Goal: Complete application form: Complete application form

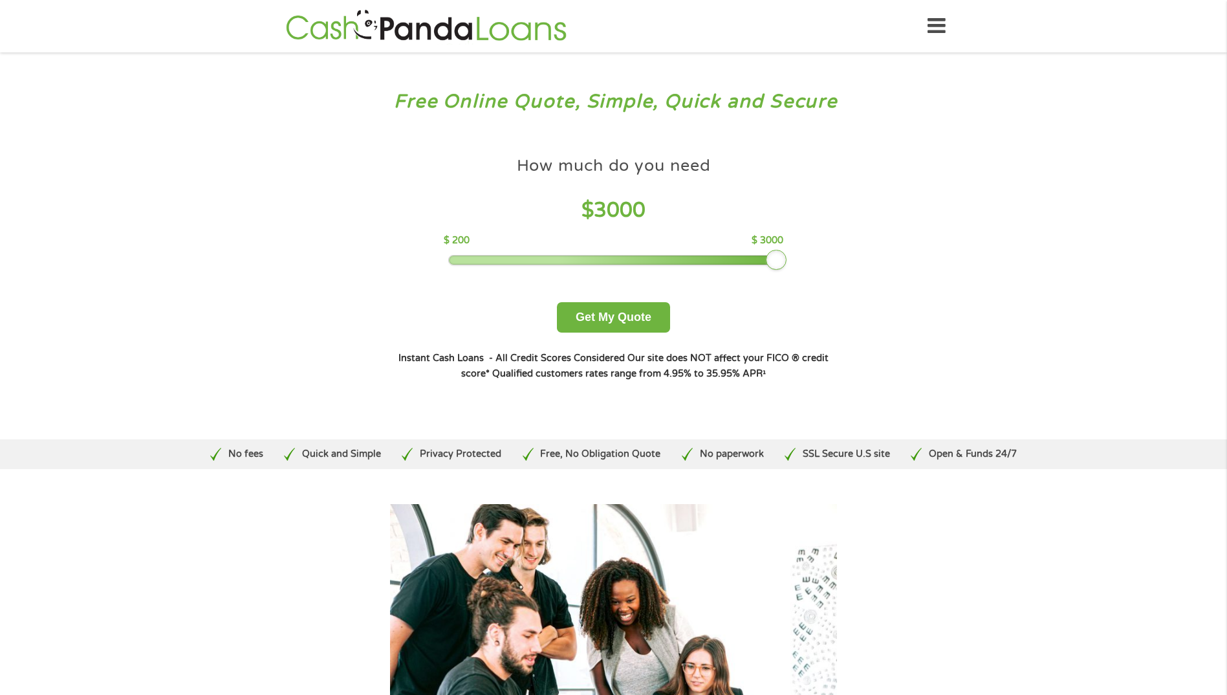
drag, startPoint x: 538, startPoint y: 253, endPoint x: 880, endPoint y: 229, distance: 343.0
click at [880, 229] on div "Free Online Quote, Simple, Quick and Secure How much do you need? $300 $500 $75…" at bounding box center [613, 245] width 1227 height 387
click at [651, 323] on button "Get My Quote" at bounding box center [613, 317] width 113 height 30
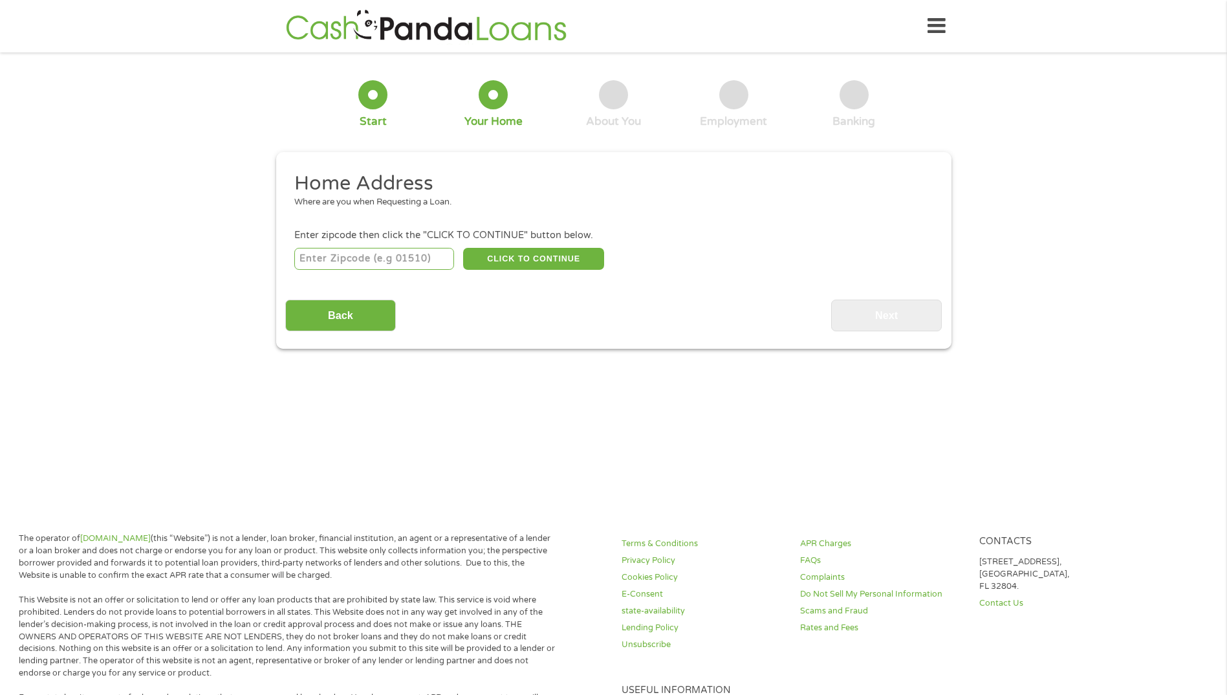
click at [401, 260] on input "number" at bounding box center [374, 259] width 160 height 22
type input "78641"
click at [516, 261] on button "CLICK TO CONTINUE" at bounding box center [533, 259] width 141 height 22
type input "78641"
type input "Leander"
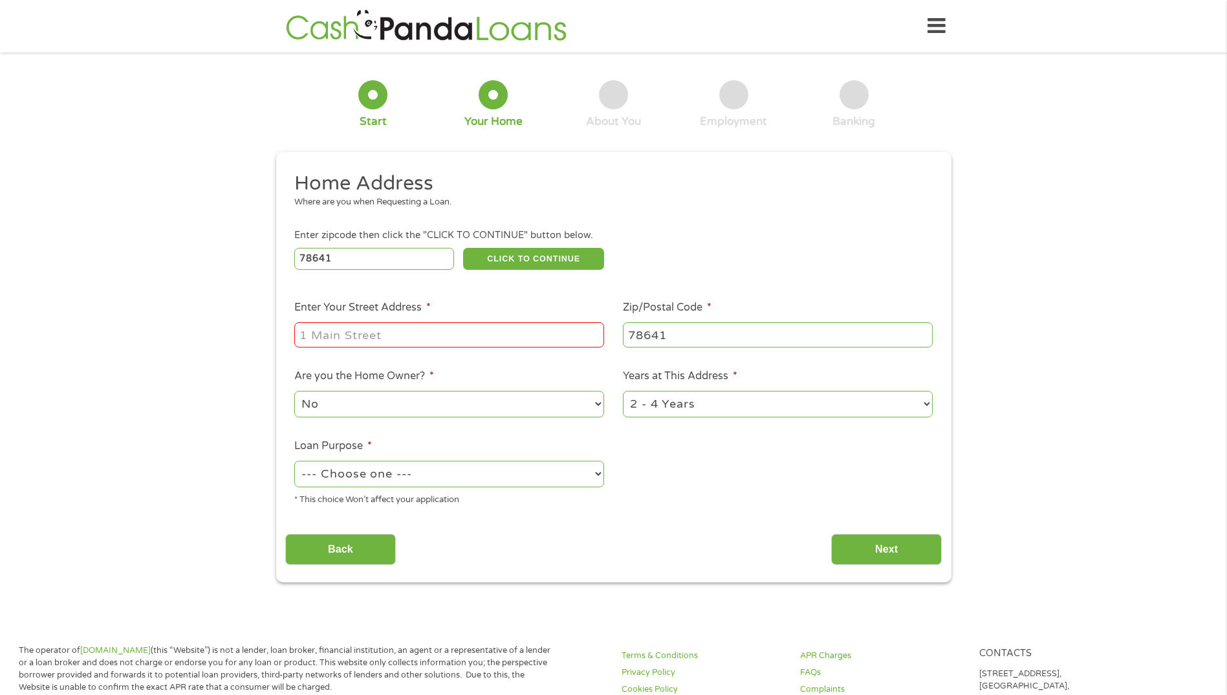
click at [450, 327] on input "Enter Your Street Address *" at bounding box center [449, 334] width 310 height 25
type input "[STREET_ADDRESS]"
click at [602, 483] on select "--- Choose one --- Pay Bills Debt Consolidation Home Improvement Major Purchase…" at bounding box center [449, 474] width 310 height 27
select select "other"
click at [294, 461] on select "--- Choose one --- Pay Bills Debt Consolidation Home Improvement Major Purchase…" at bounding box center [449, 474] width 310 height 27
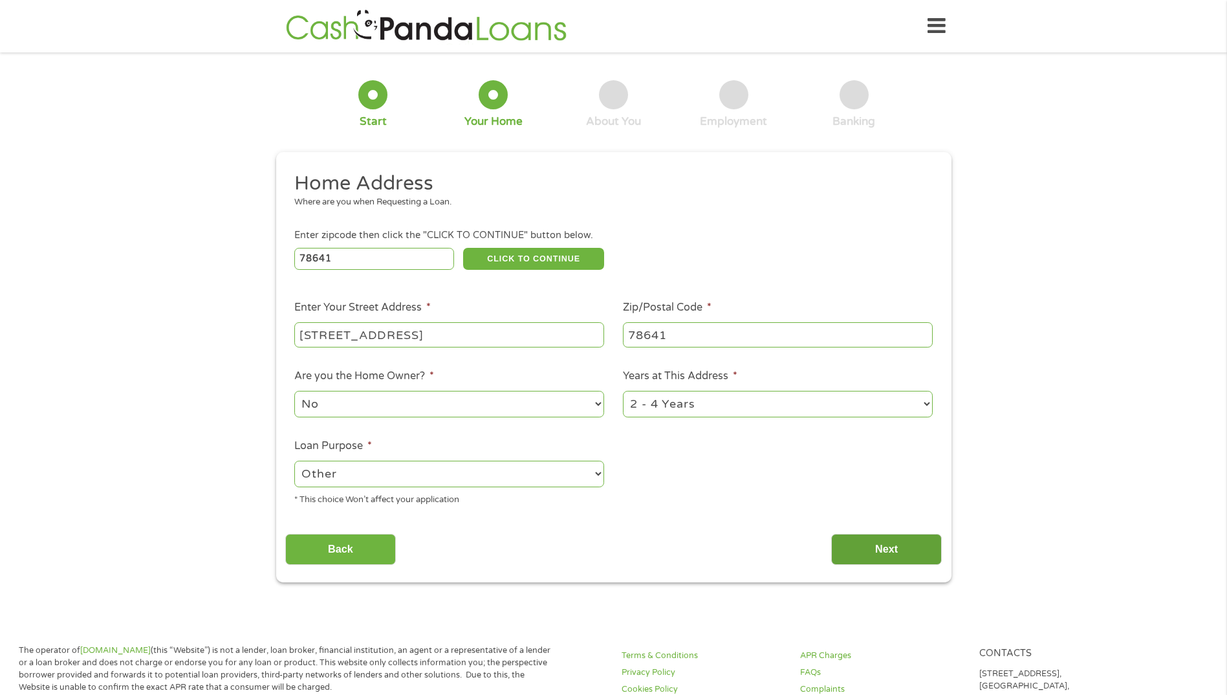
click at [869, 548] on input "Next" at bounding box center [886, 550] width 111 height 32
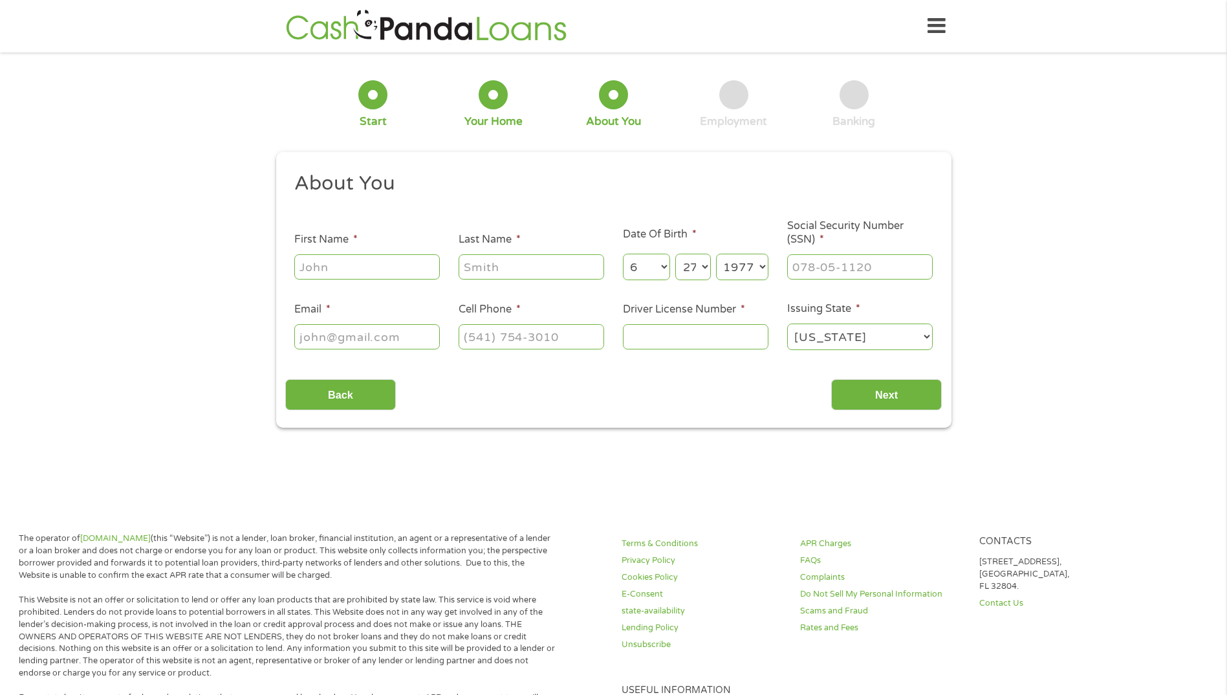
click at [334, 276] on input "First Name *" at bounding box center [367, 266] width 146 height 25
type input "[PERSON_NAME]"
type input "[PERSON_NAME][EMAIL_ADDRESS][DOMAIN_NAME]"
type input "[PHONE_NUMBER]"
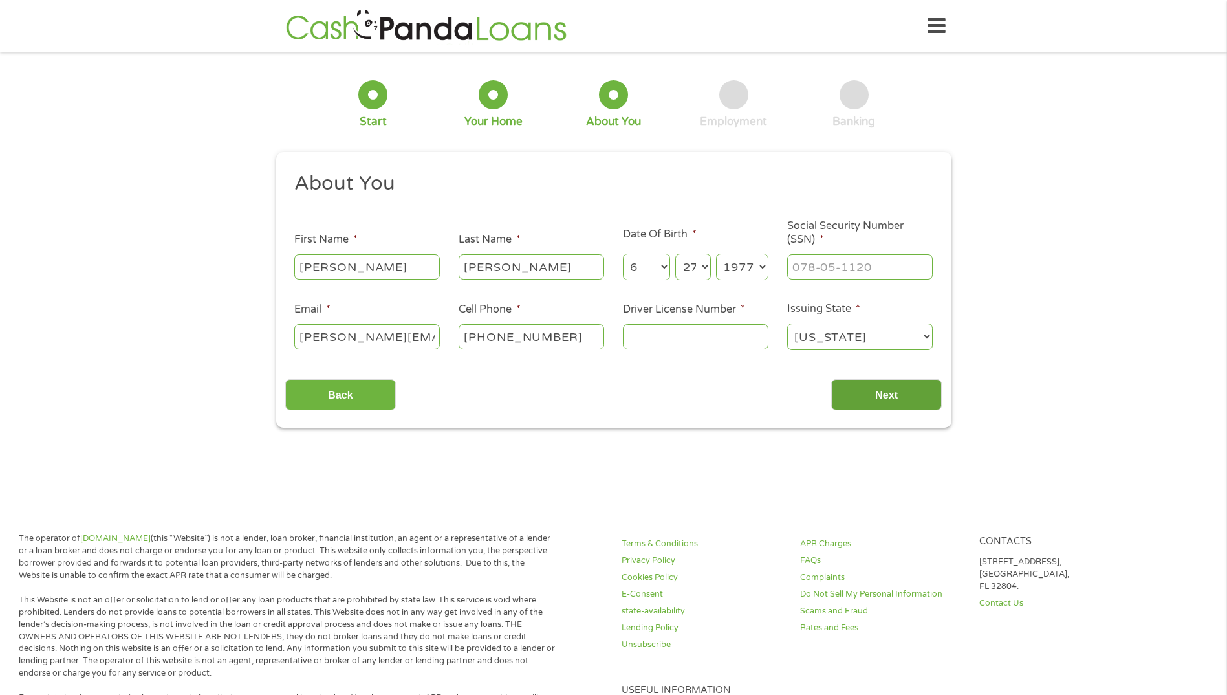
click at [877, 390] on input "Next" at bounding box center [886, 395] width 111 height 32
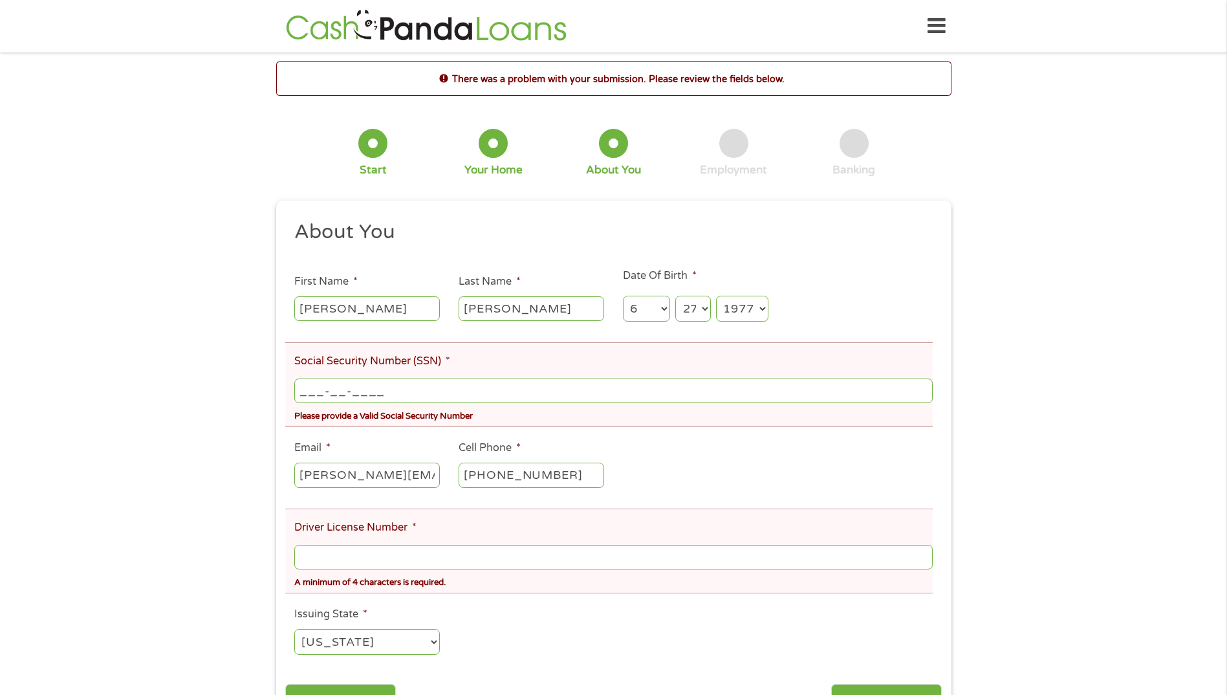
click at [437, 386] on input "___-__-____" at bounding box center [613, 390] width 638 height 25
type input "449-49-8109"
click at [655, 552] on input "Driver License Number *" at bounding box center [613, 557] width 638 height 25
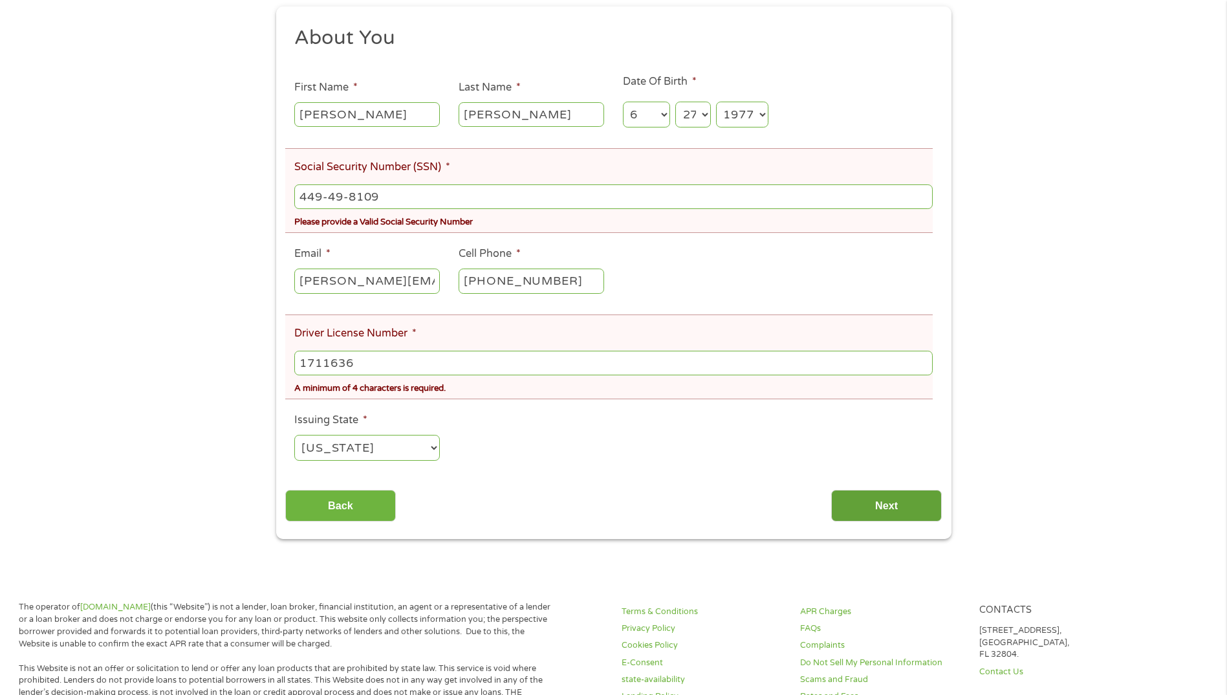
type input "1711636"
click at [890, 512] on input "Next" at bounding box center [886, 506] width 111 height 32
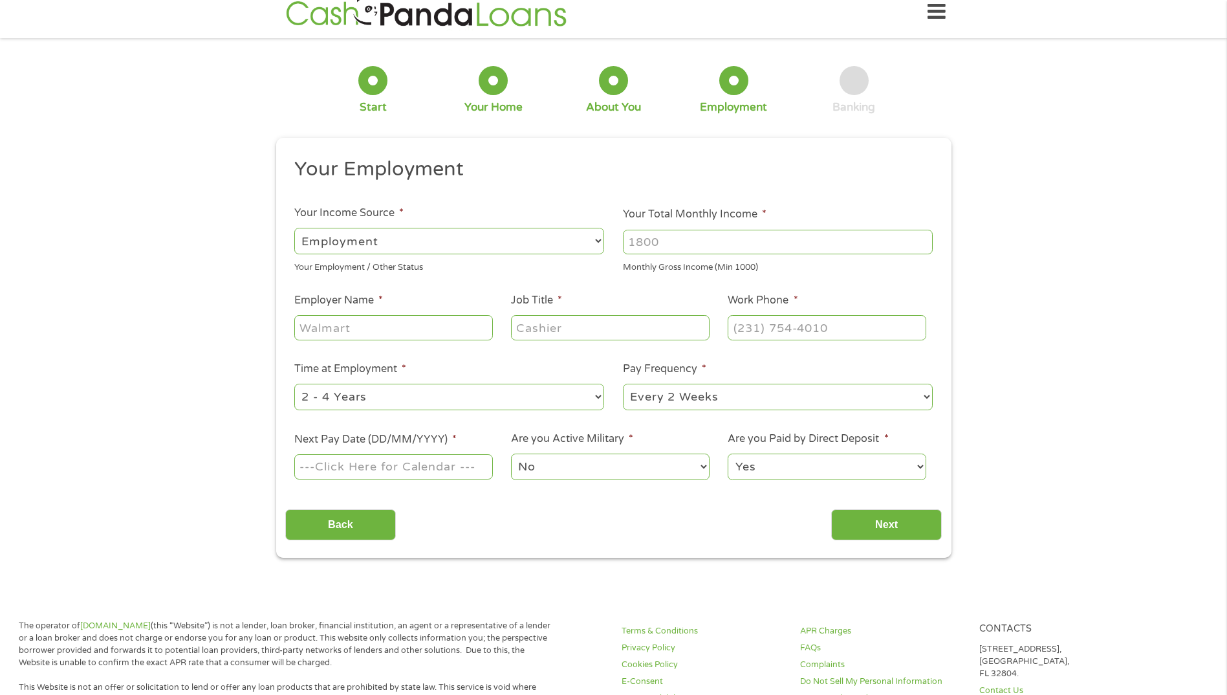
scroll to position [0, 0]
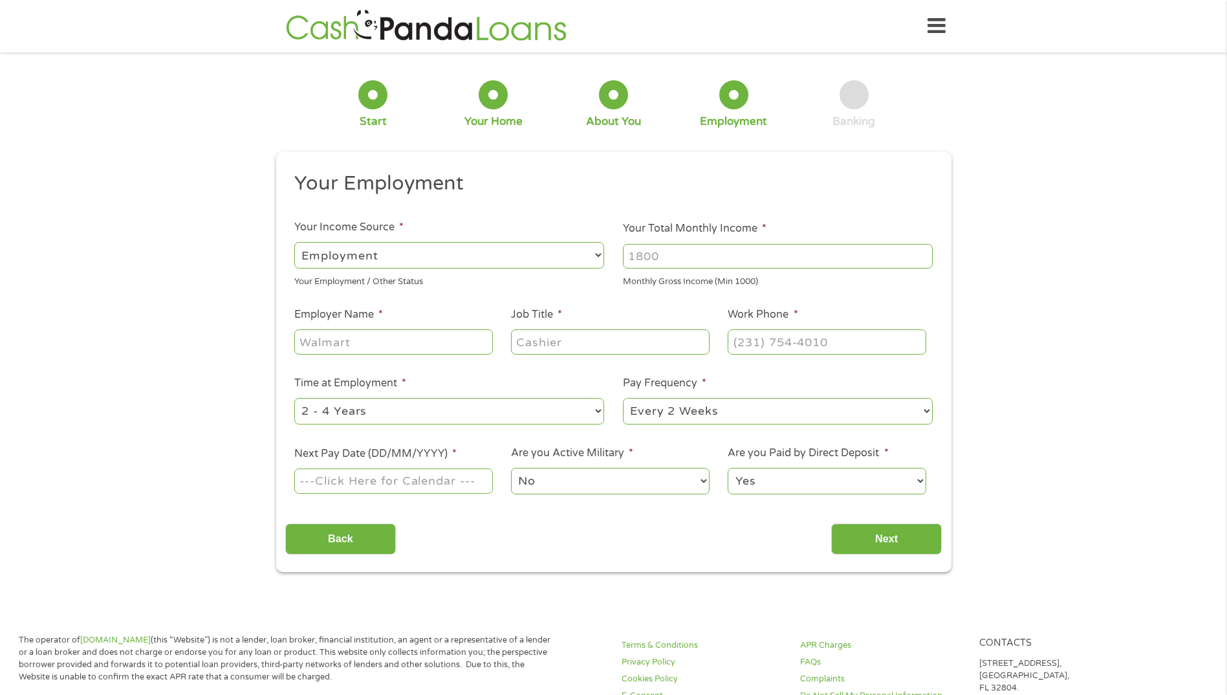
click at [588, 257] on select "--- Choose one --- Employment [DEMOGRAPHIC_DATA] Benefits" at bounding box center [449, 255] width 310 height 27
click at [294, 242] on select "--- Choose one --- Employment [DEMOGRAPHIC_DATA] Benefits" at bounding box center [449, 255] width 310 height 27
click at [688, 261] on input "Your Total Monthly Income *" at bounding box center [778, 256] width 310 height 25
type input "3800"
click at [453, 343] on input "Employer Name *" at bounding box center [393, 341] width 198 height 25
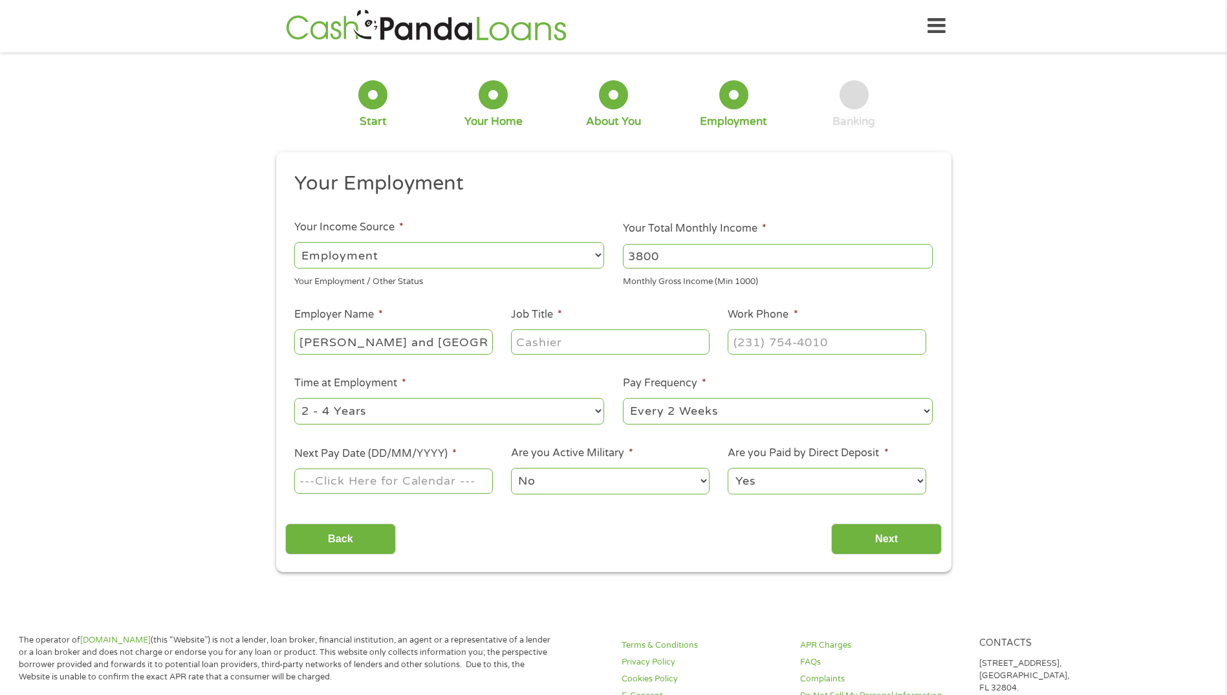
scroll to position [0, 5]
type input "[PERSON_NAME] and [GEOGRAPHIC_DATA]"
drag, startPoint x: 667, startPoint y: 345, endPoint x: 706, endPoint y: 320, distance: 46.5
click at [670, 342] on input "Job Title *" at bounding box center [610, 341] width 198 height 25
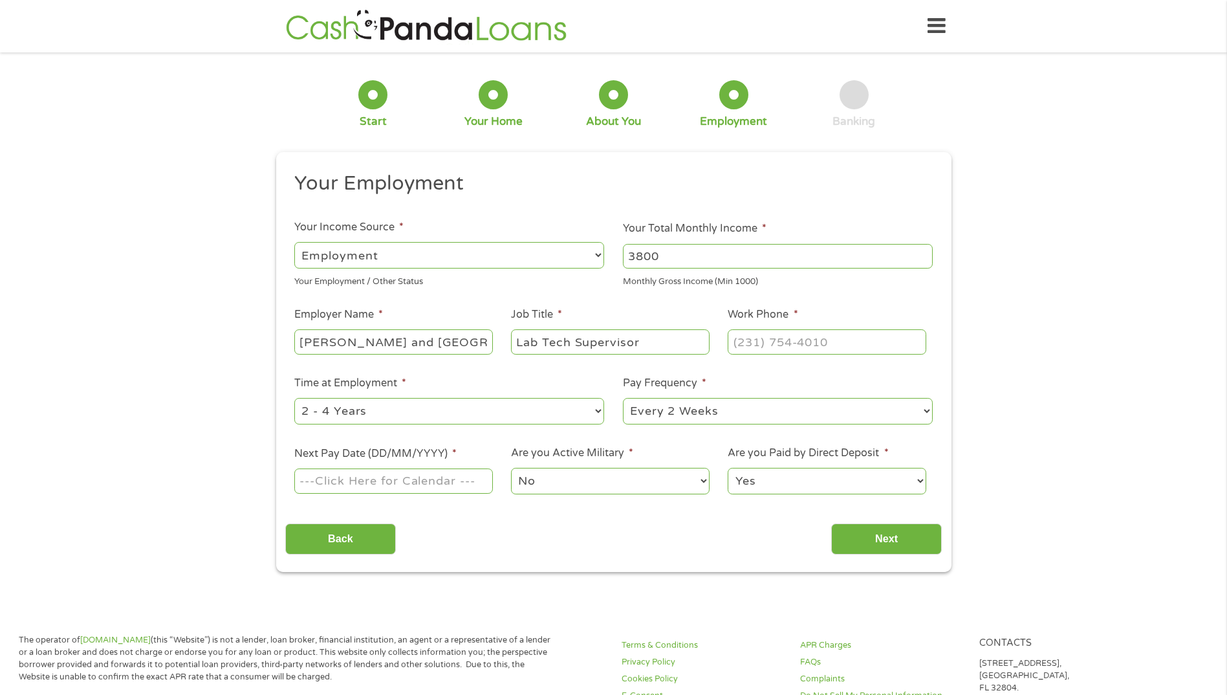
type input "Lab Tech Supervisor"
type input "(___) ___-____"
click at [856, 344] on input "(___) ___-____" at bounding box center [827, 341] width 198 height 25
type input "[PHONE_NUMBER]"
click at [470, 481] on input "Next Pay Date (DD/MM/YYYY) *" at bounding box center [393, 480] width 198 height 25
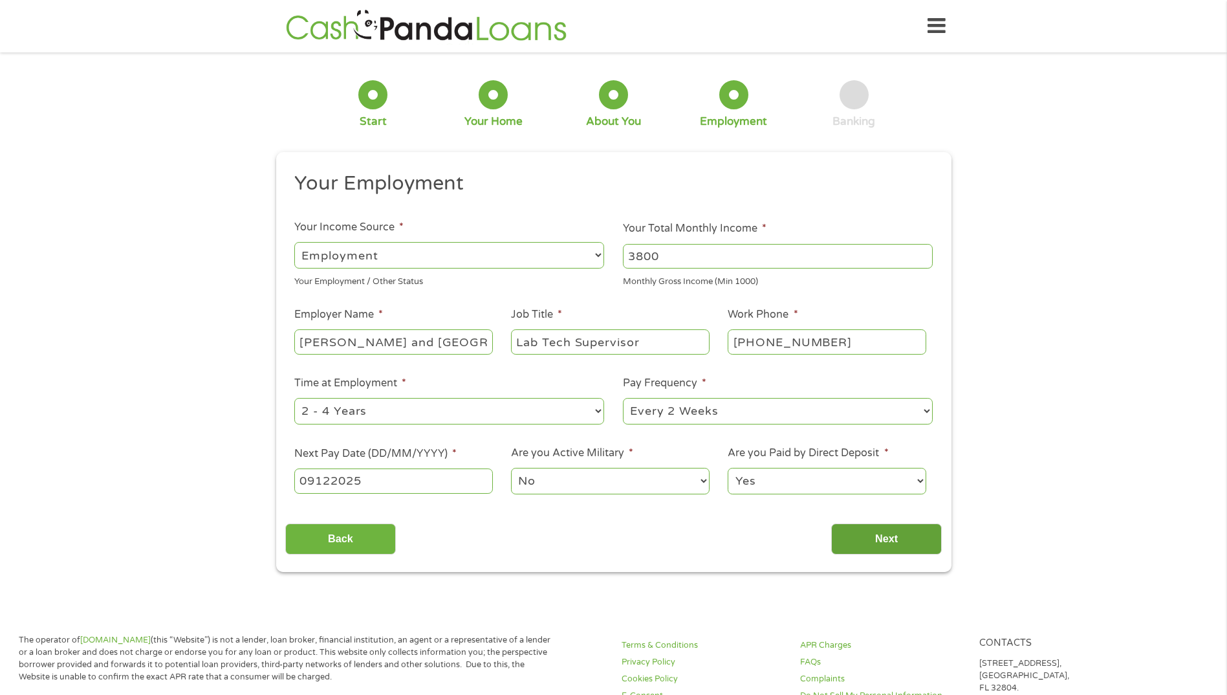
type input "09122025"
click at [884, 539] on input "Next" at bounding box center [886, 539] width 111 height 32
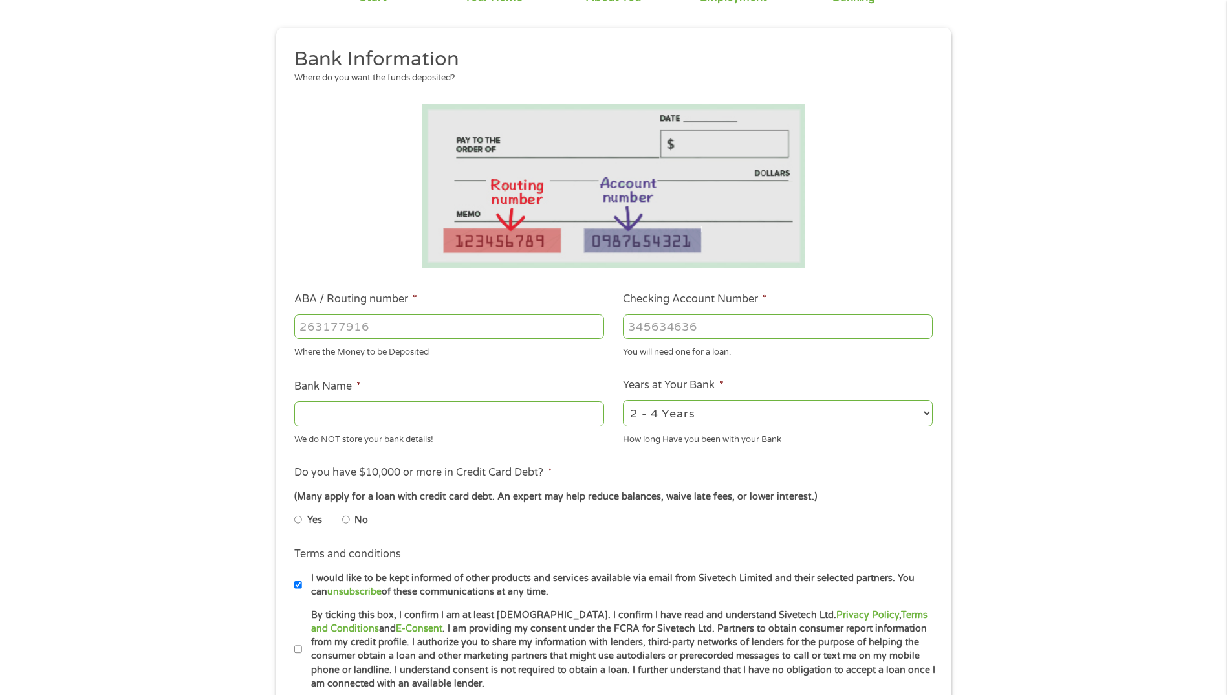
scroll to position [129, 0]
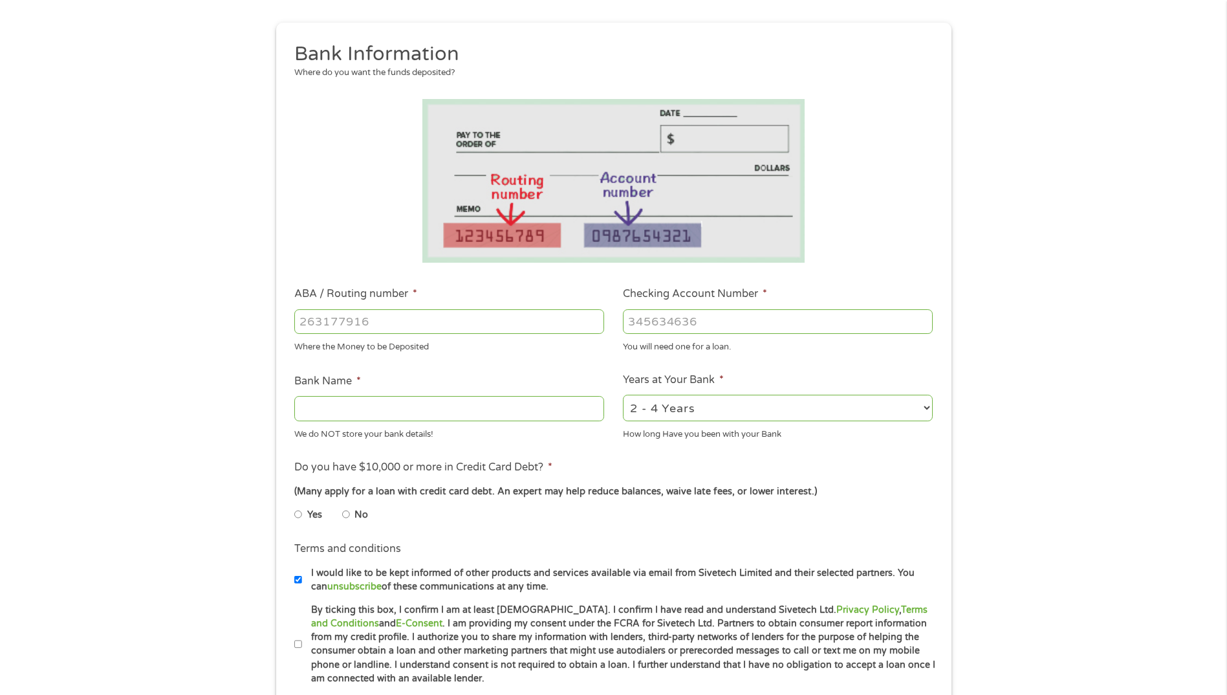
click at [393, 327] on input "ABA / Routing number *" at bounding box center [449, 321] width 310 height 25
type input "103100881"
type input "FIRST UNITED BANK TRUST COMPANY"
type input "103100881"
click at [675, 336] on div at bounding box center [778, 322] width 310 height 30
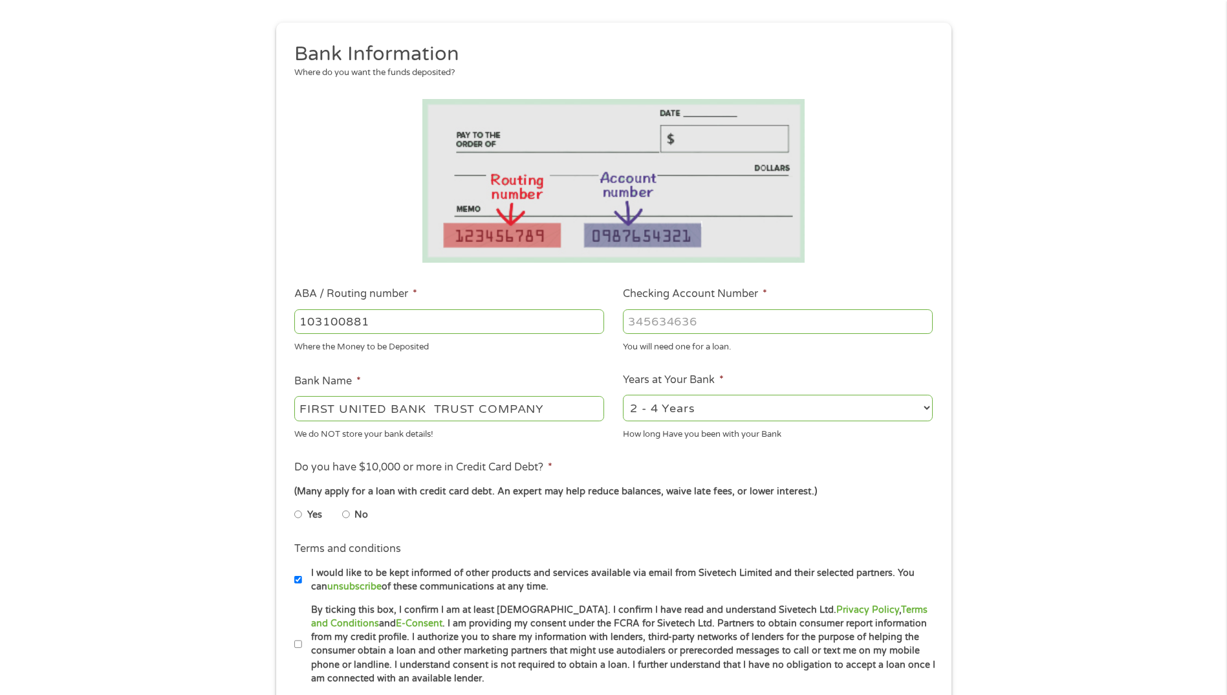
click at [677, 318] on input "Checking Account Number *" at bounding box center [778, 321] width 310 height 25
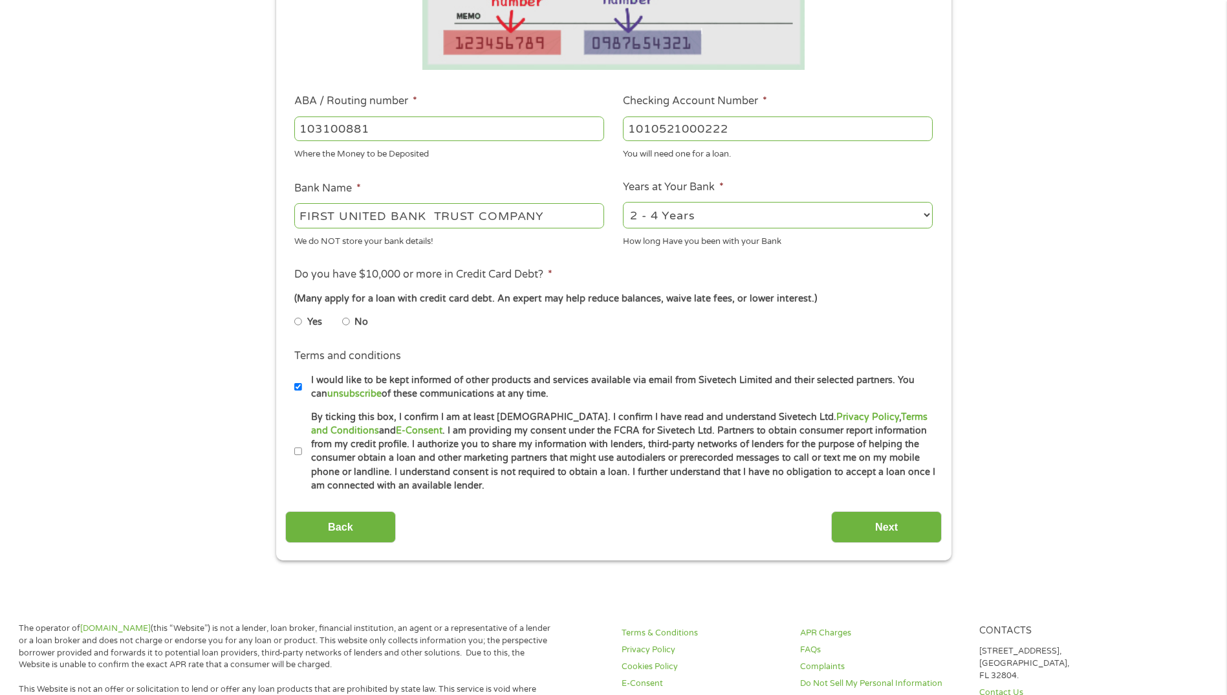
scroll to position [323, 0]
type input "1010521000222"
click at [349, 321] on input "No" at bounding box center [346, 320] width 8 height 21
radio input "true"
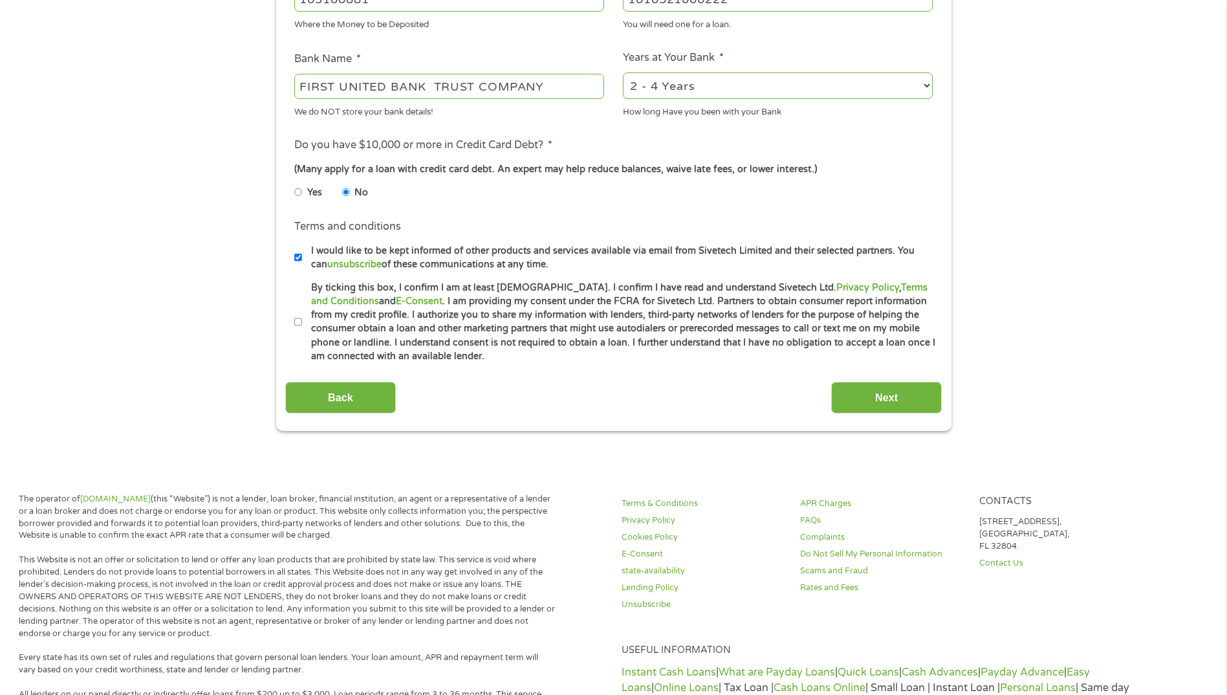
scroll to position [453, 0]
click at [301, 321] on input "By ticking this box, I confirm I am at least [DEMOGRAPHIC_DATA]. I confirm I ha…" at bounding box center [298, 320] width 8 height 21
checkbox input "true"
click at [874, 389] on input "Next" at bounding box center [886, 396] width 111 height 32
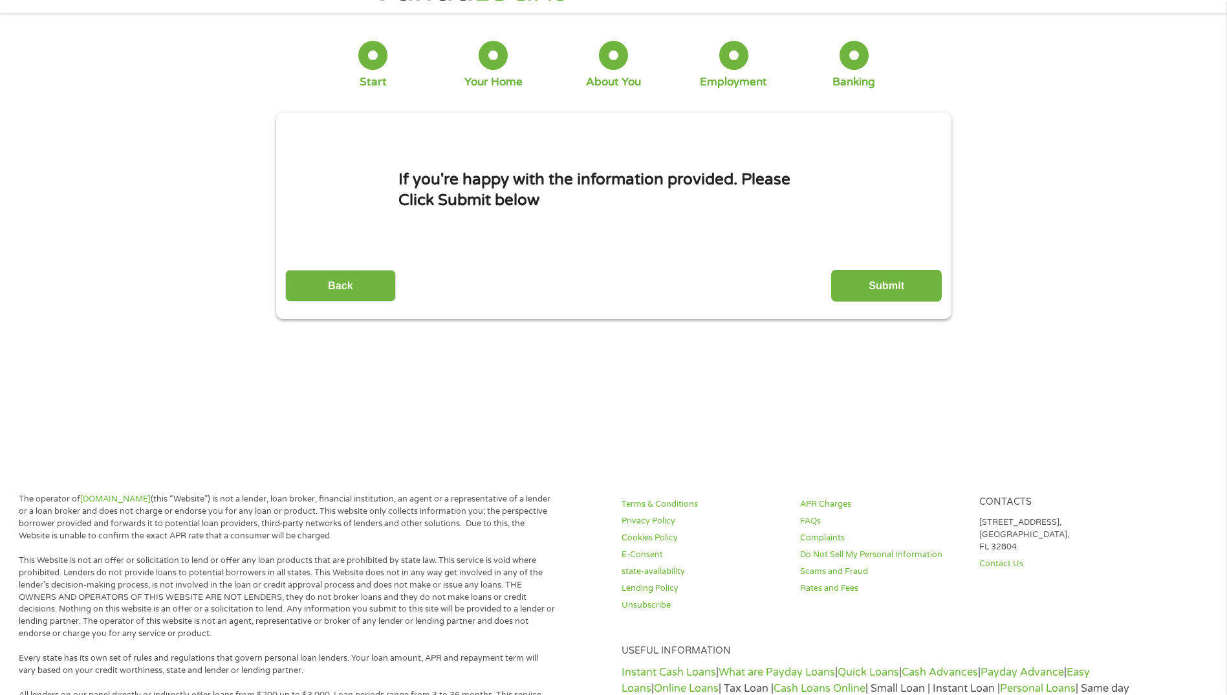
scroll to position [0, 0]
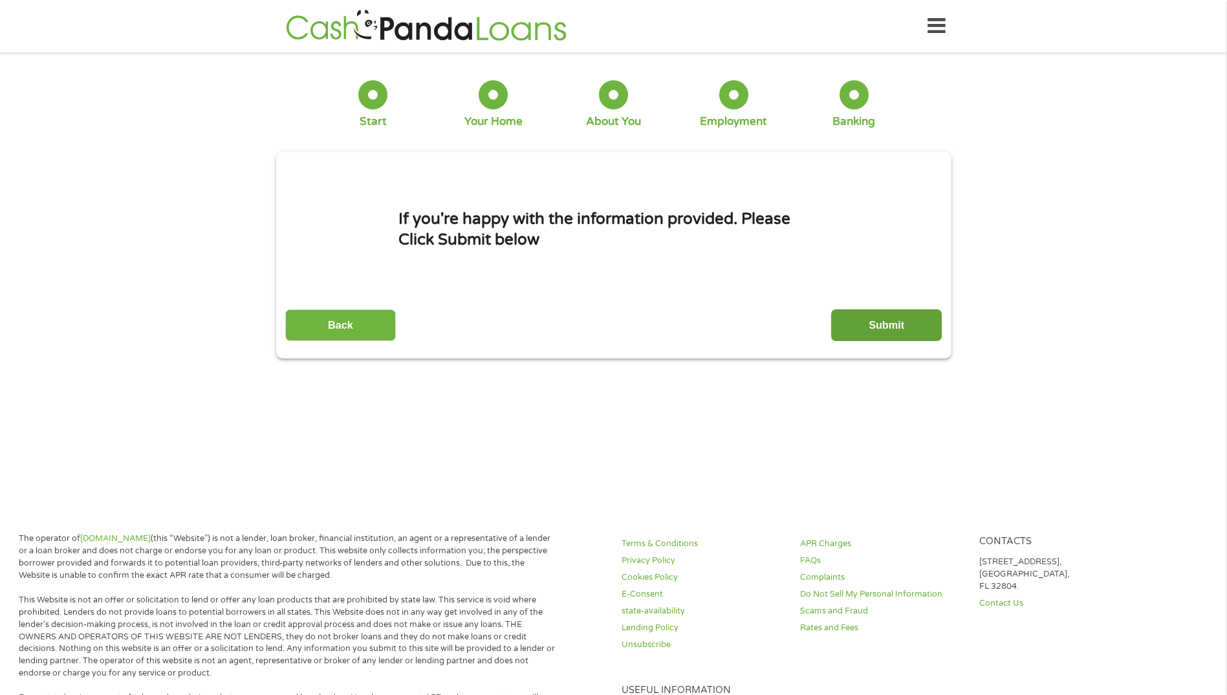
click at [852, 323] on input "Submit" at bounding box center [886, 325] width 111 height 32
